Goal: Check status: Check status

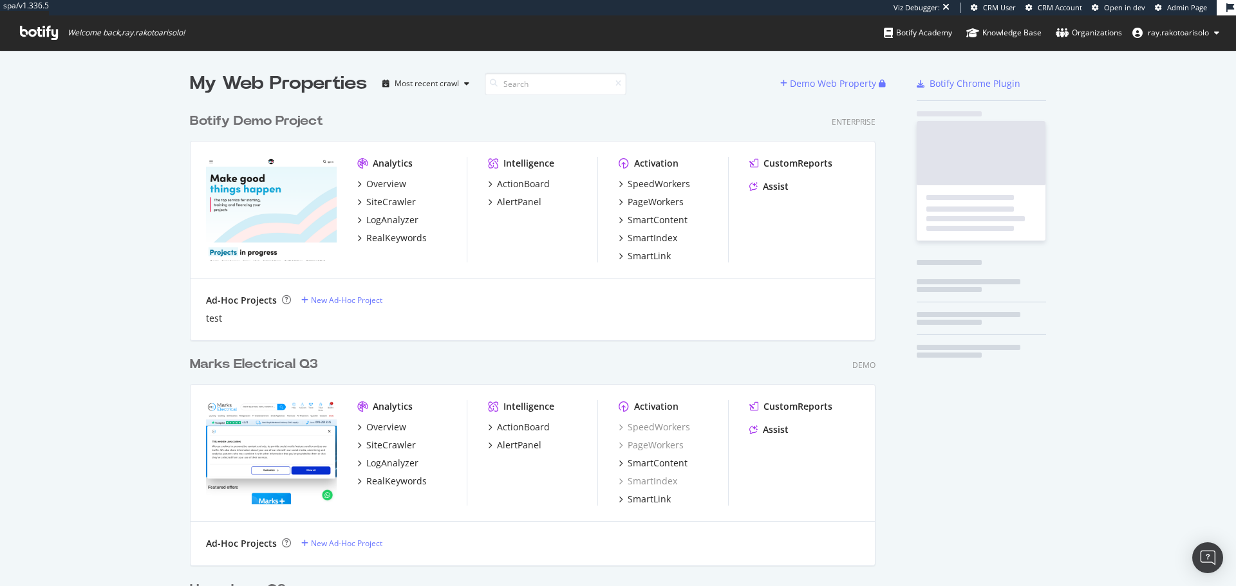
scroll to position [4288, 686]
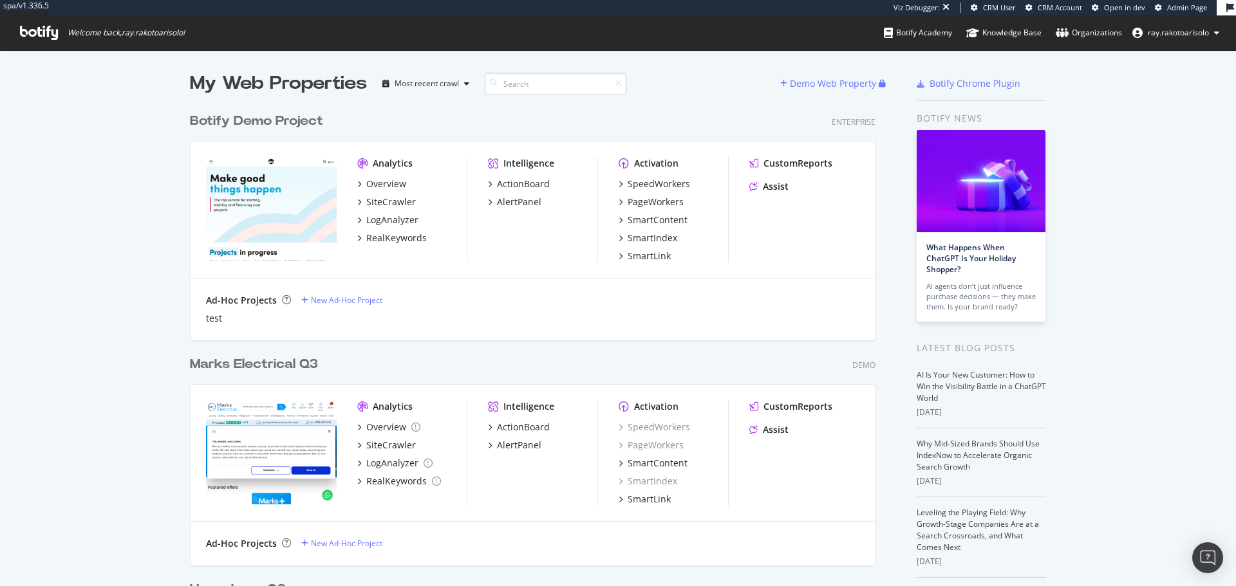
click at [529, 83] on input at bounding box center [556, 84] width 142 height 23
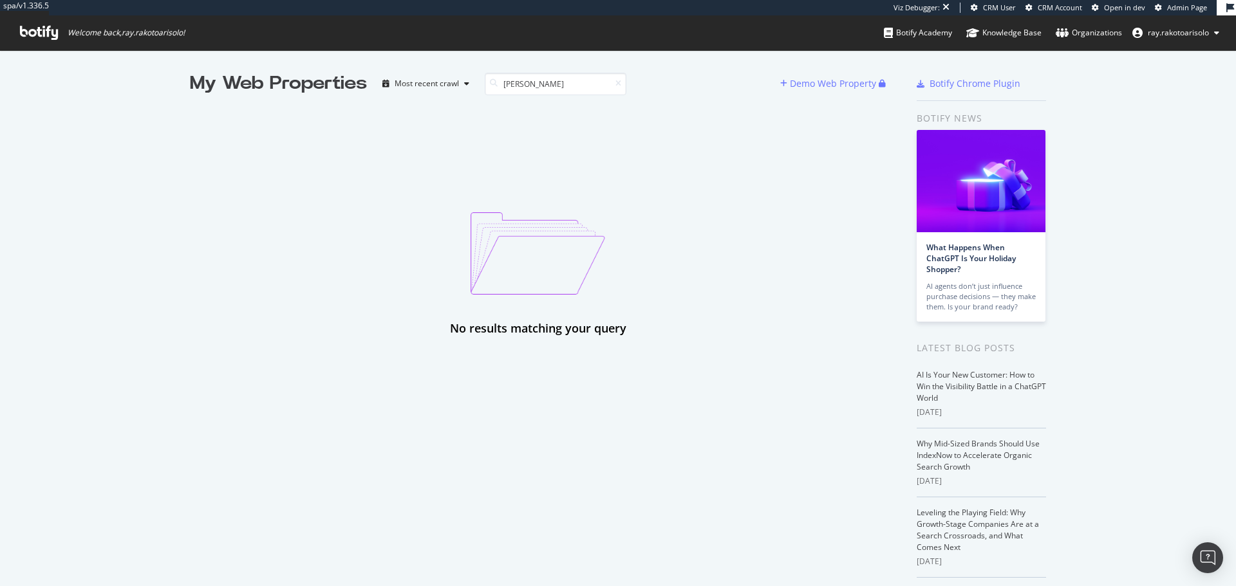
type input "[PERSON_NAME]"
click at [47, 37] on icon at bounding box center [39, 33] width 38 height 14
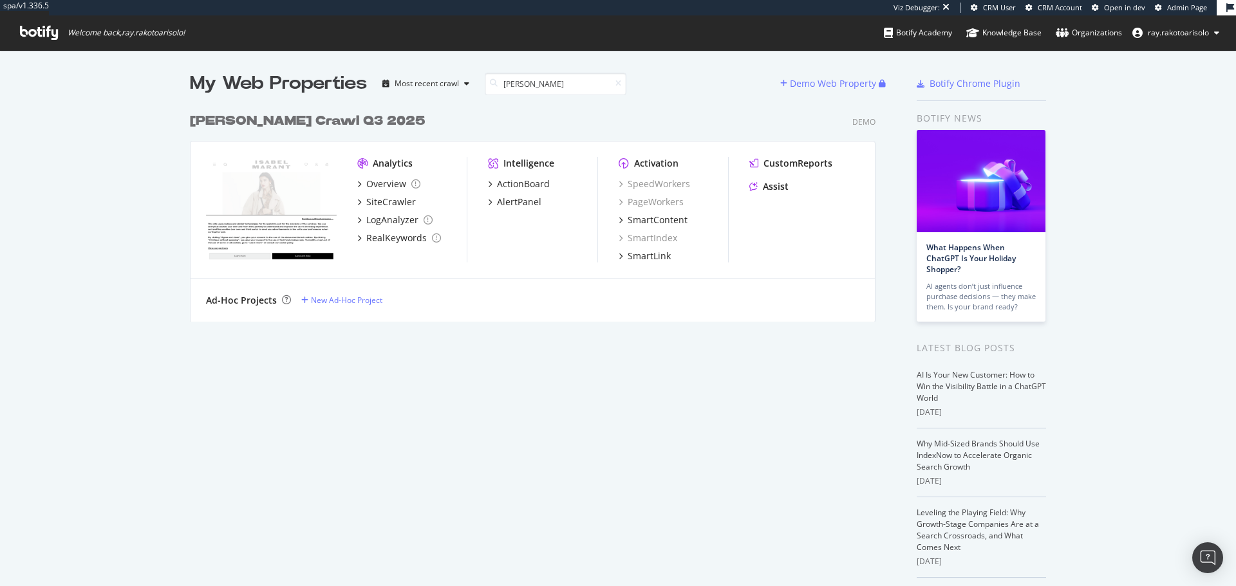
scroll to position [216, 686]
click at [346, 121] on b "[PERSON_NAME] Crawl Q3 2025" at bounding box center [308, 121] width 236 height 13
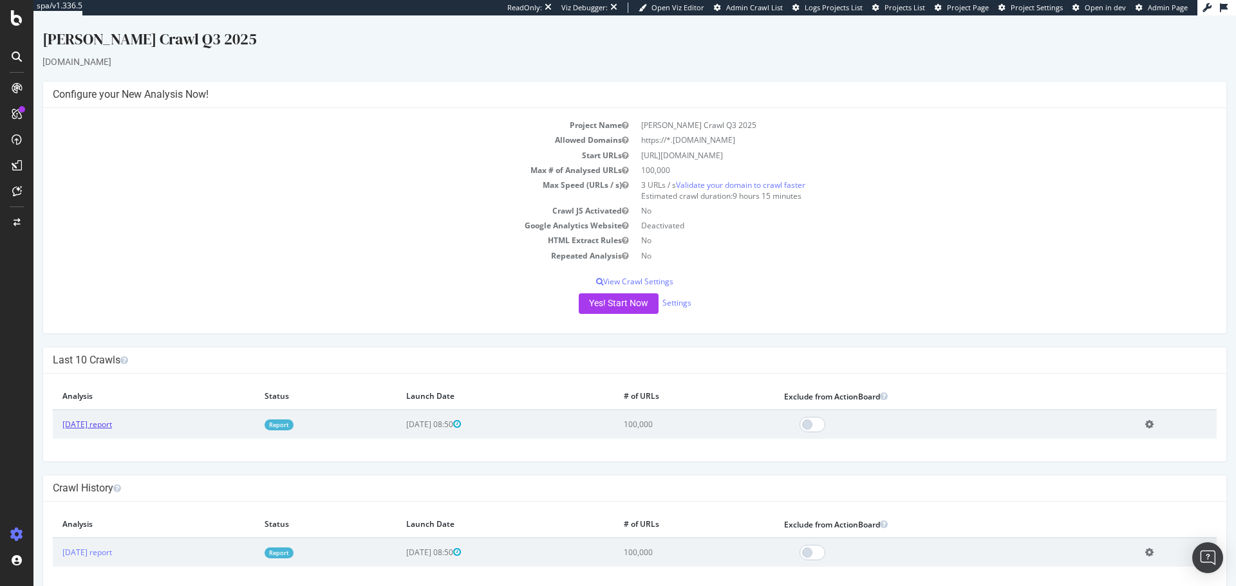
click at [98, 427] on link "[DATE] report" at bounding box center [87, 424] width 50 height 11
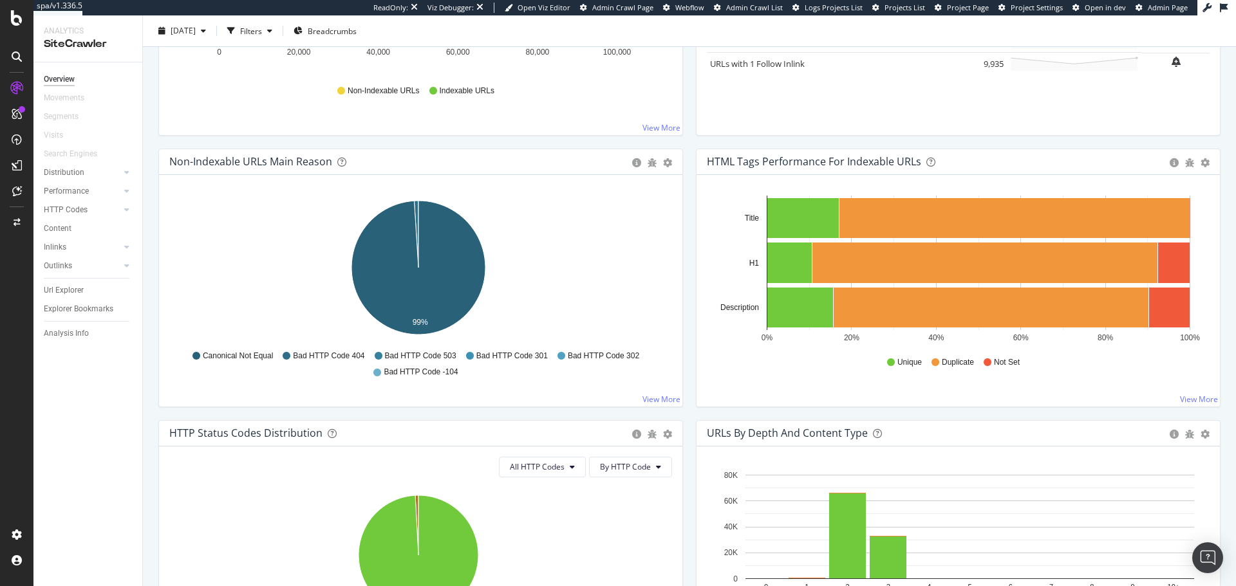
scroll to position [331, 0]
